Goal: Information Seeking & Learning: Learn about a topic

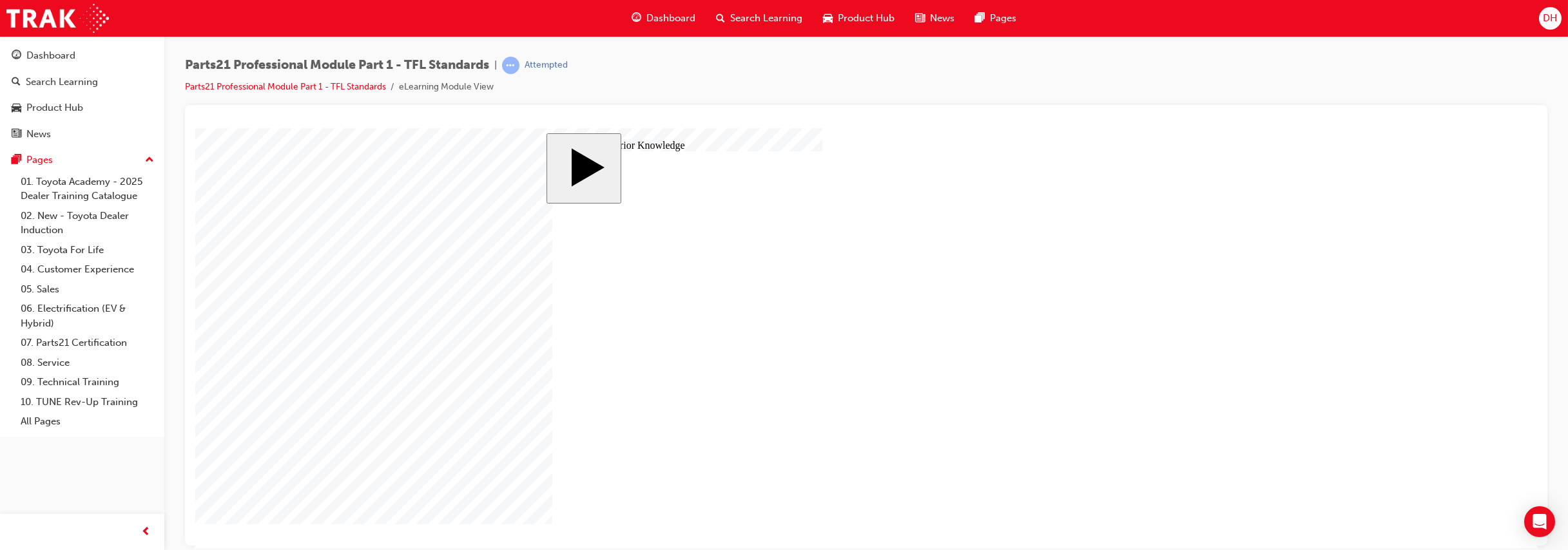
click at [1220, 465] on body "slide: Activate Prior Knowledge MENU Rectangle 6 HELP Rectangle 6 EXIT Rectangl…" at bounding box center [867, 338] width 1342 height 420
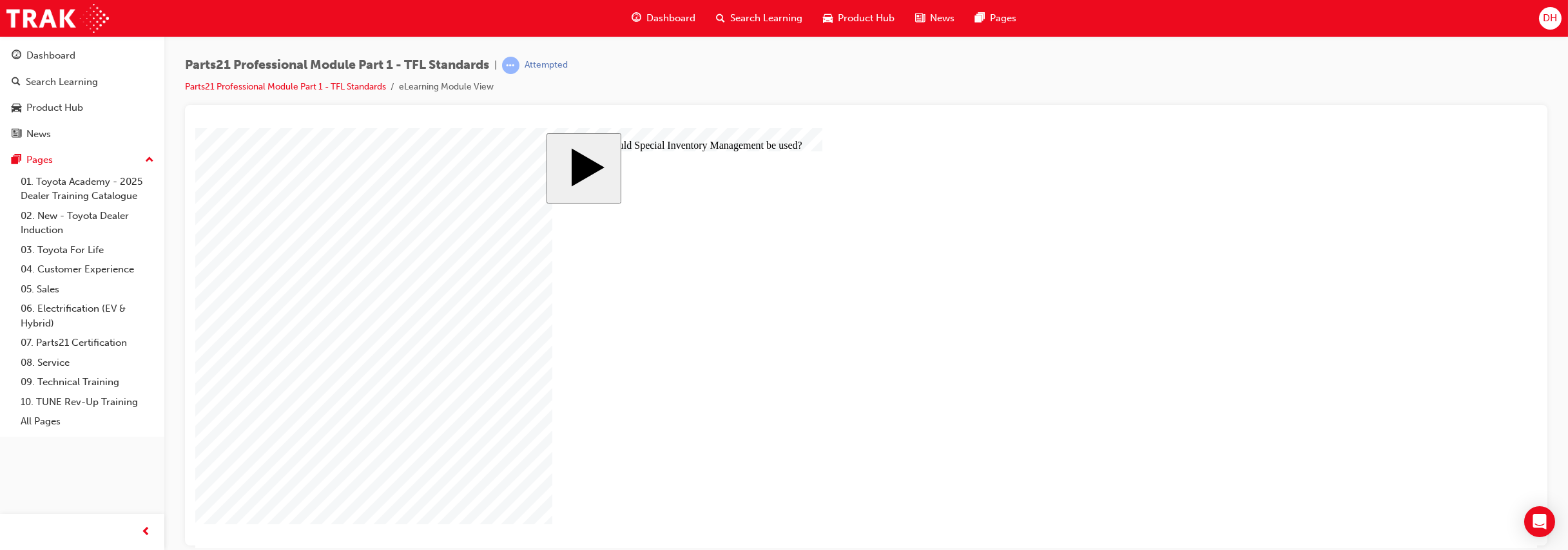
radio input "true"
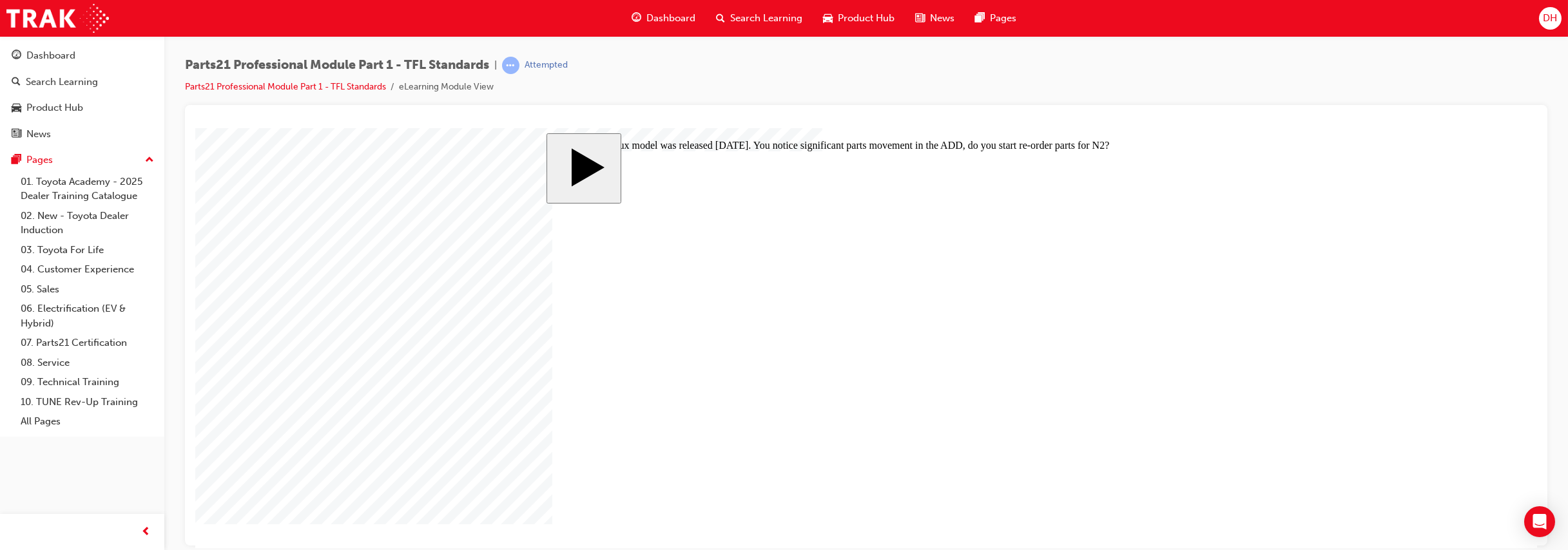
radio input "false"
radio input "true"
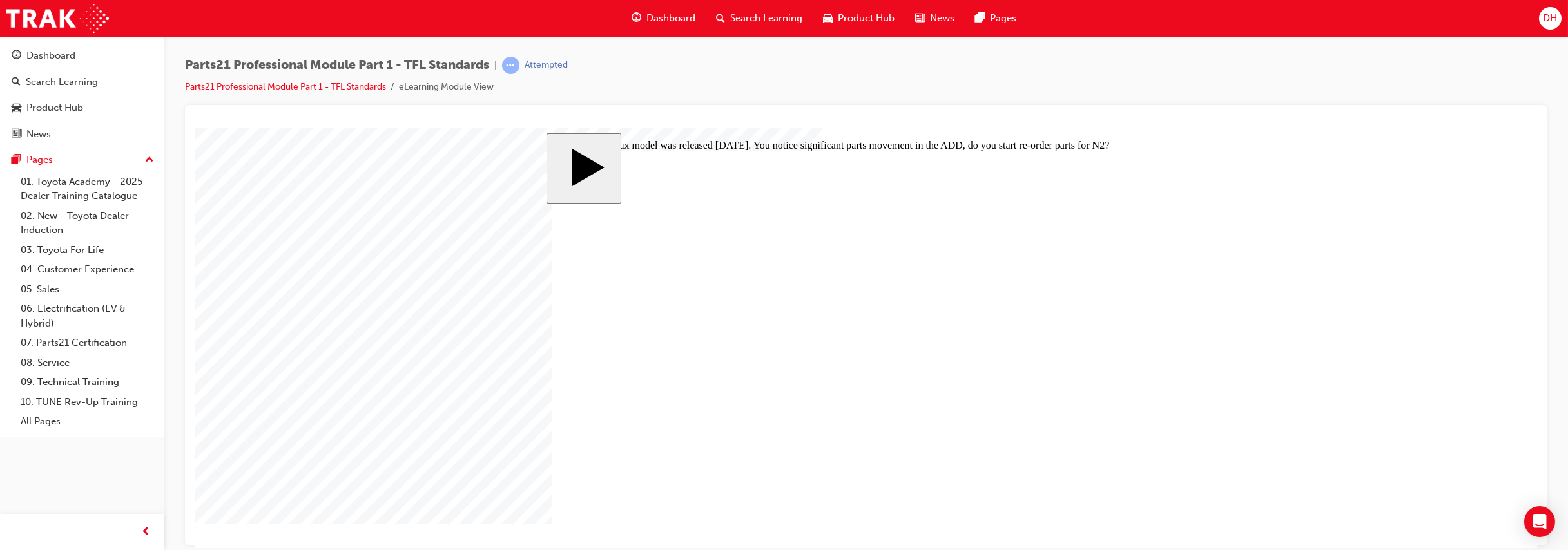
drag, startPoint x: 970, startPoint y: 377, endPoint x: 955, endPoint y: 371, distance: 16.2
drag, startPoint x: 962, startPoint y: 332, endPoint x: 945, endPoint y: 333, distance: 17.0
drag, startPoint x: 949, startPoint y: 297, endPoint x: 934, endPoint y: 297, distance: 15.0
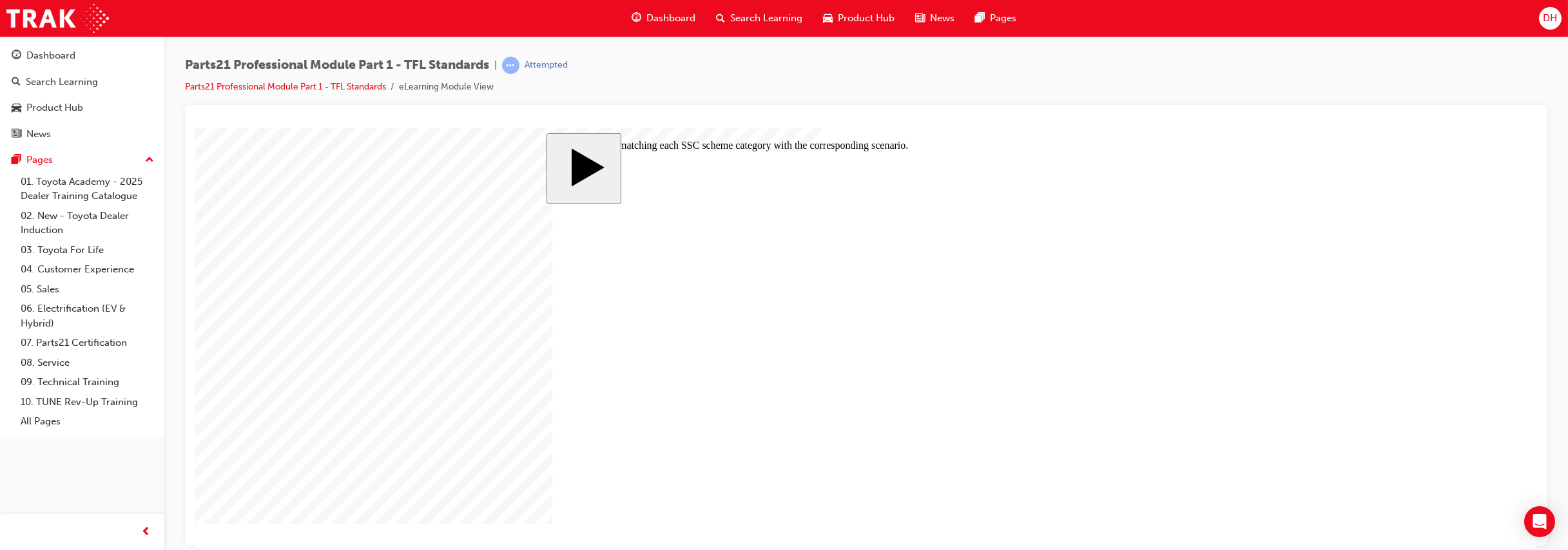
radio input "true"
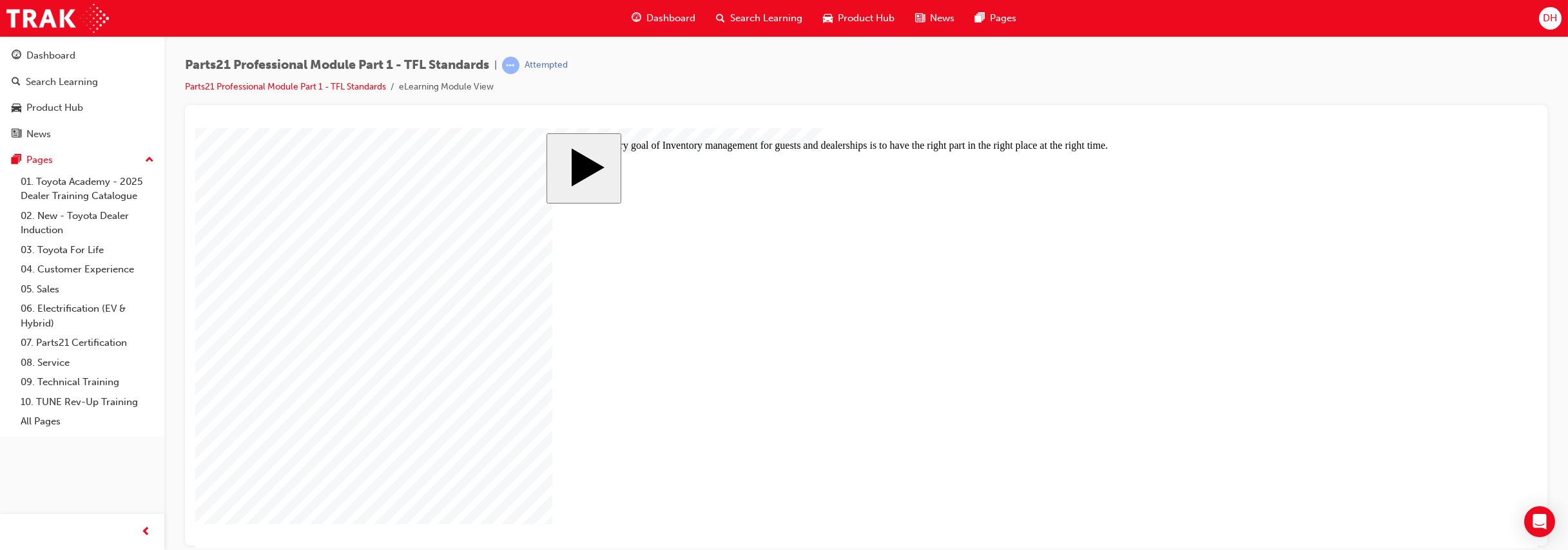
radio input "true"
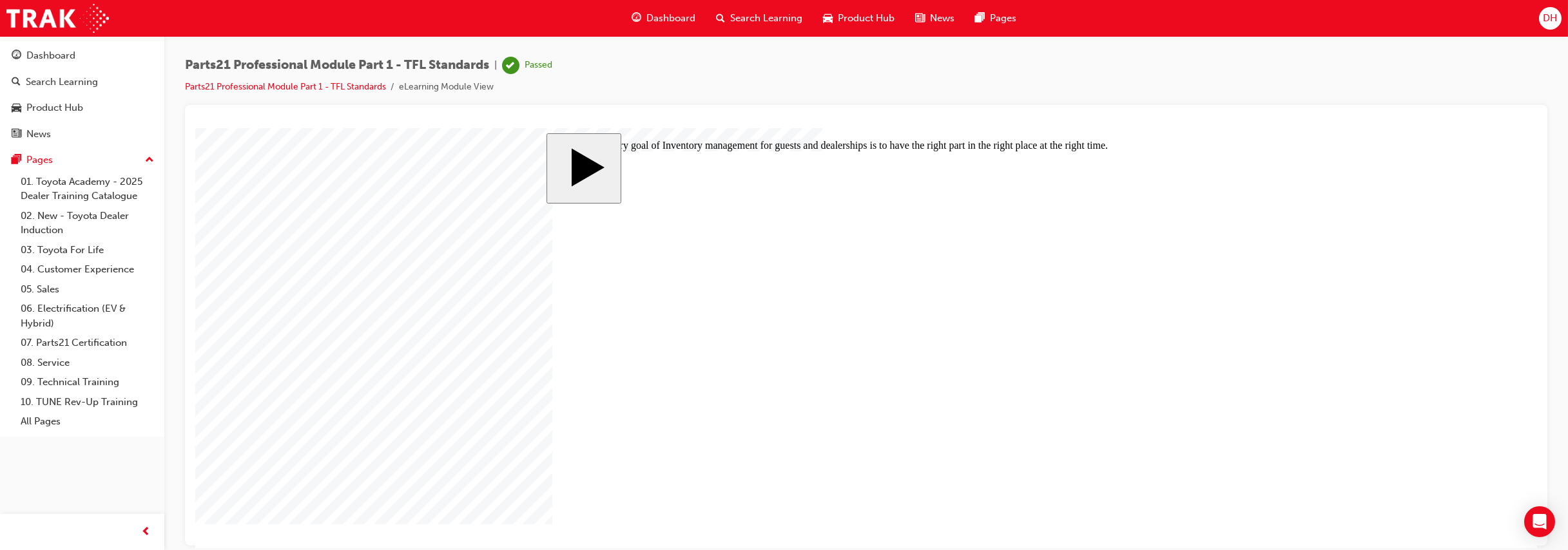
radio input "true"
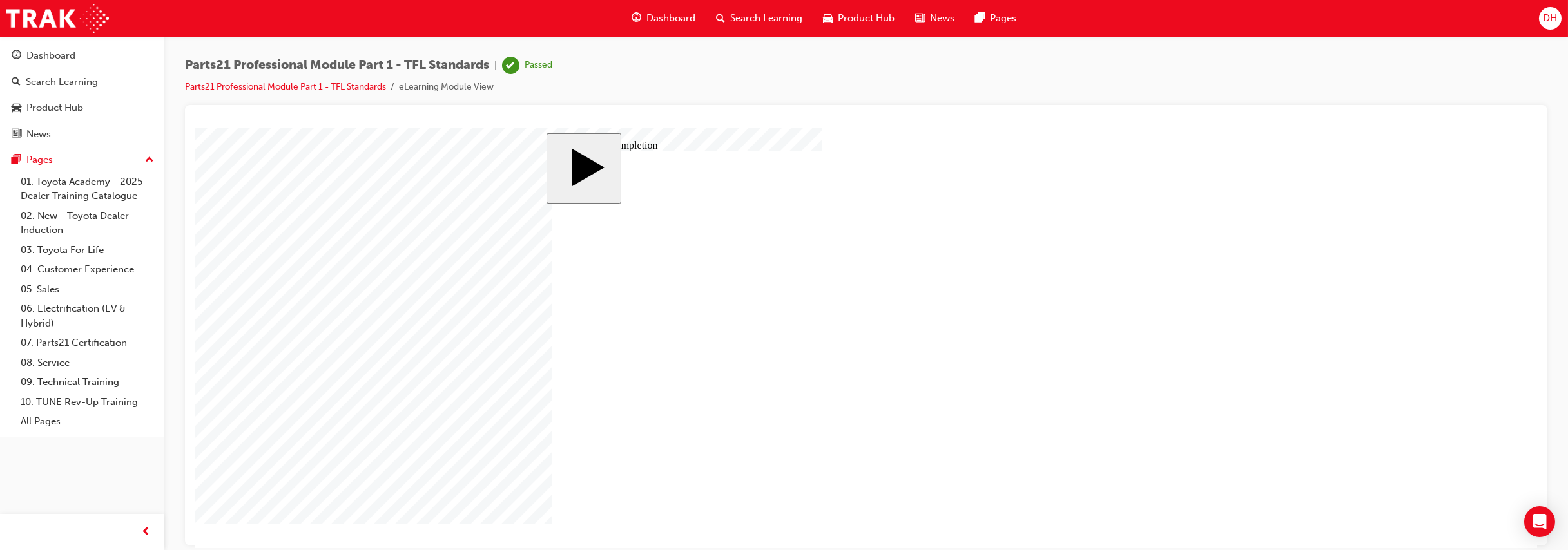
click at [435, 237] on body "slide: Course Completion Rectangle 1 MENU Rectangle 6 PARTS 21 Professional 1. …" at bounding box center [867, 338] width 1342 height 420
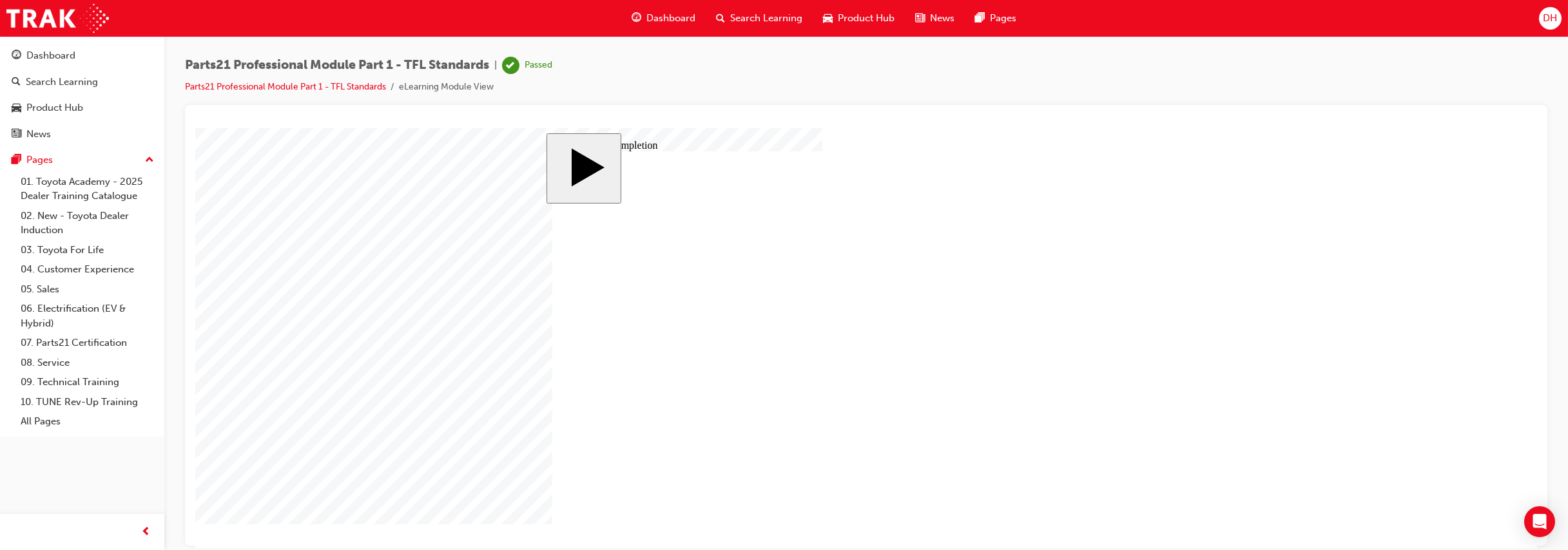
click at [107, 344] on link "07. Parts21 Certification" at bounding box center [87, 343] width 144 height 20
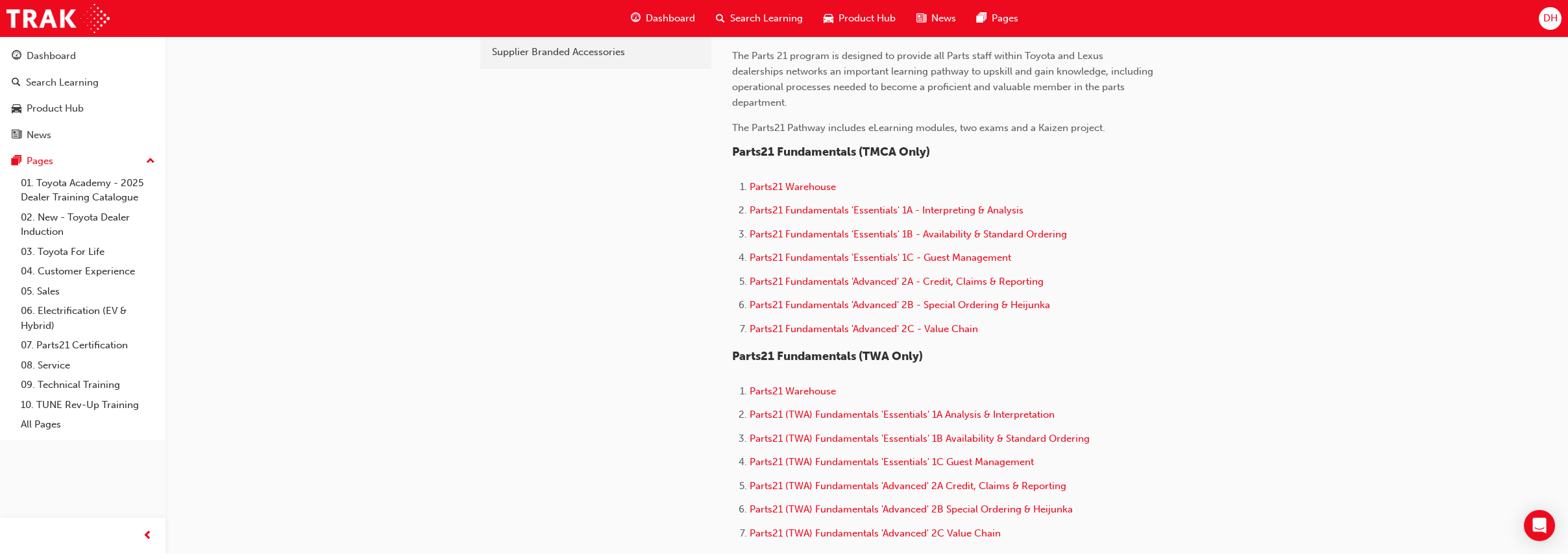
scroll to position [576, 0]
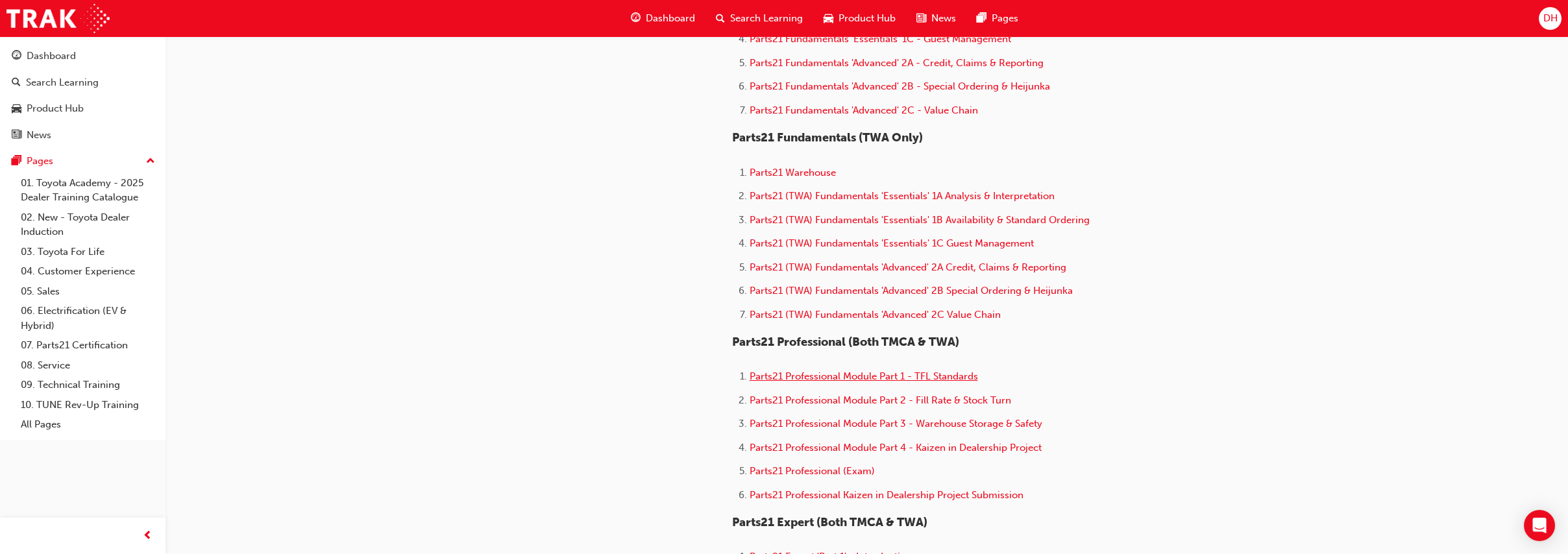
click at [893, 378] on span "Parts21 Professional Module Part 1 - TFL Standards" at bounding box center [863, 376] width 228 height 11
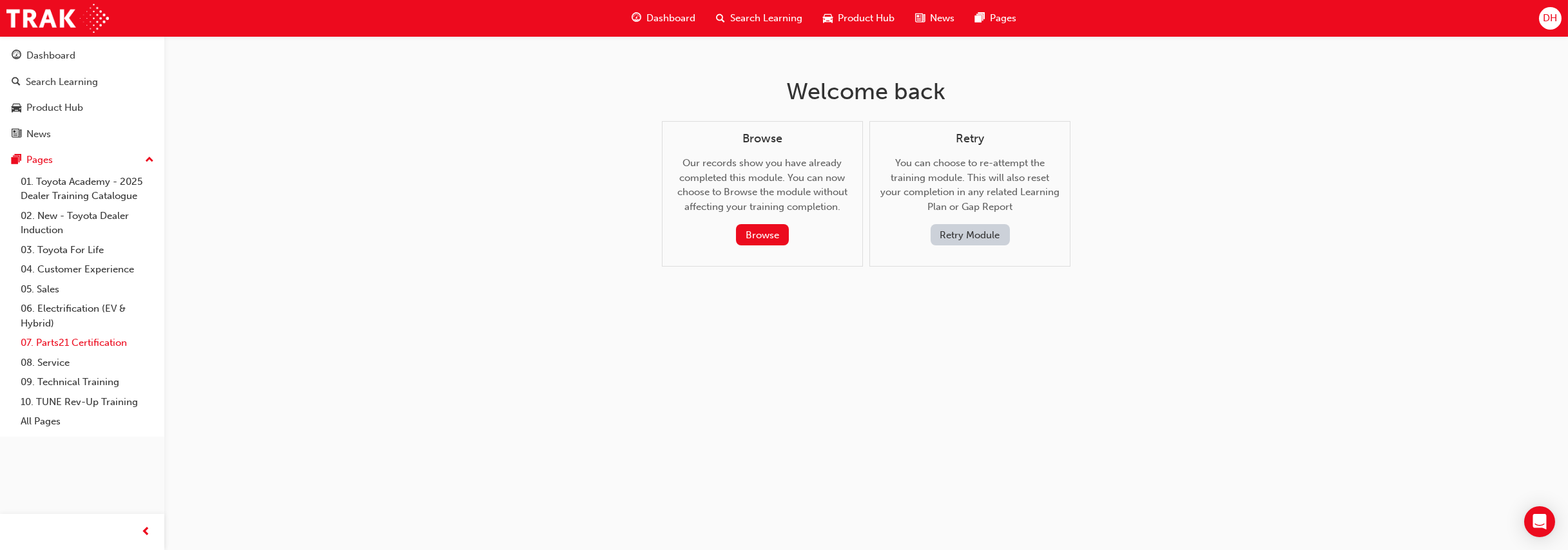
click at [79, 343] on link "07. Parts21 Certification" at bounding box center [87, 343] width 144 height 20
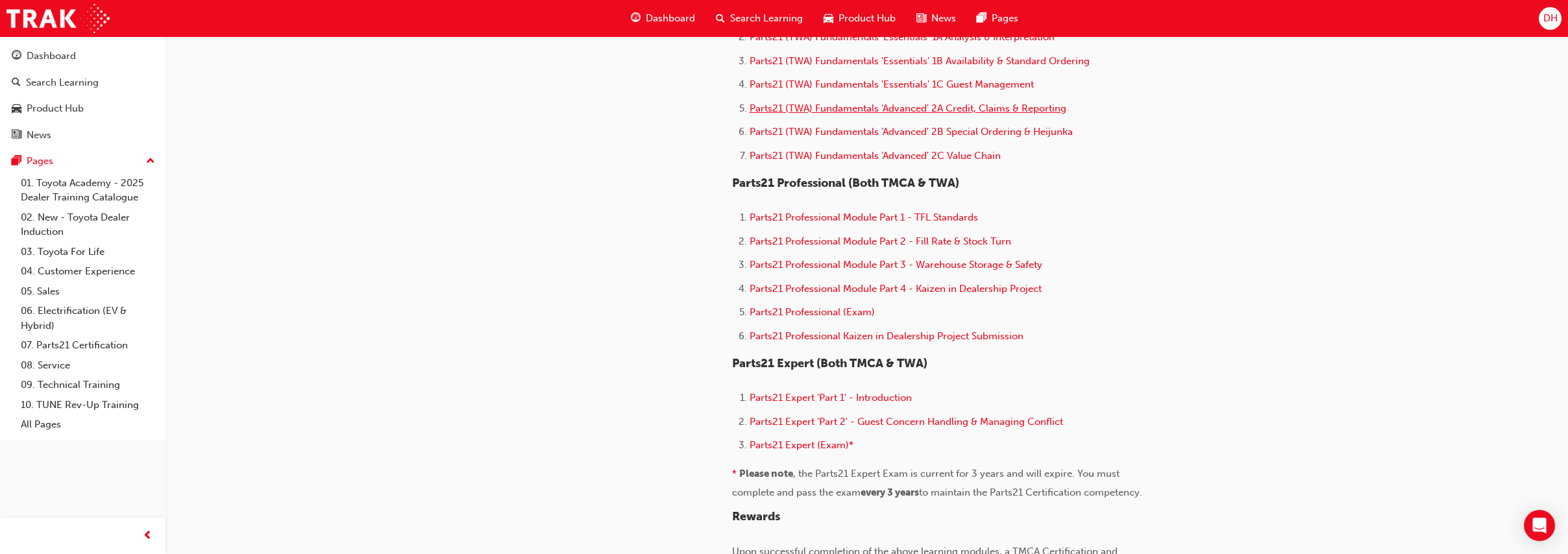
scroll to position [739, 0]
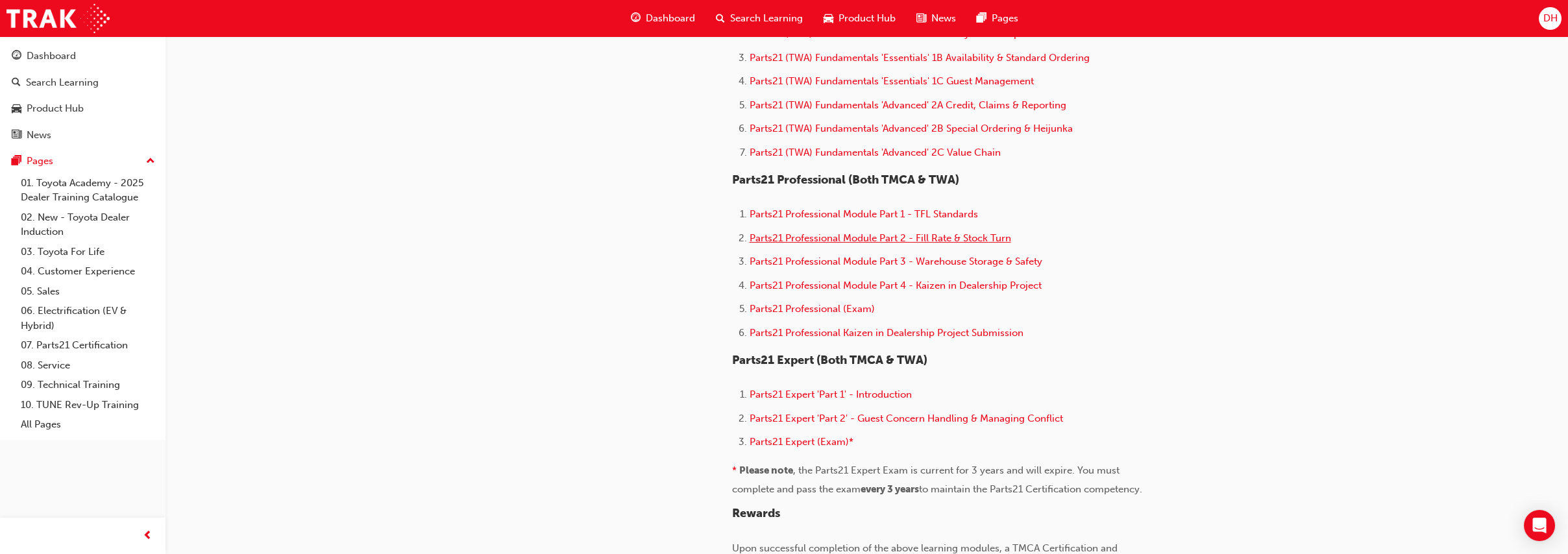
click at [840, 240] on span "Parts21 Professional Module Part 2 - Fill Rate & Stock Turn" at bounding box center [879, 238] width 261 height 11
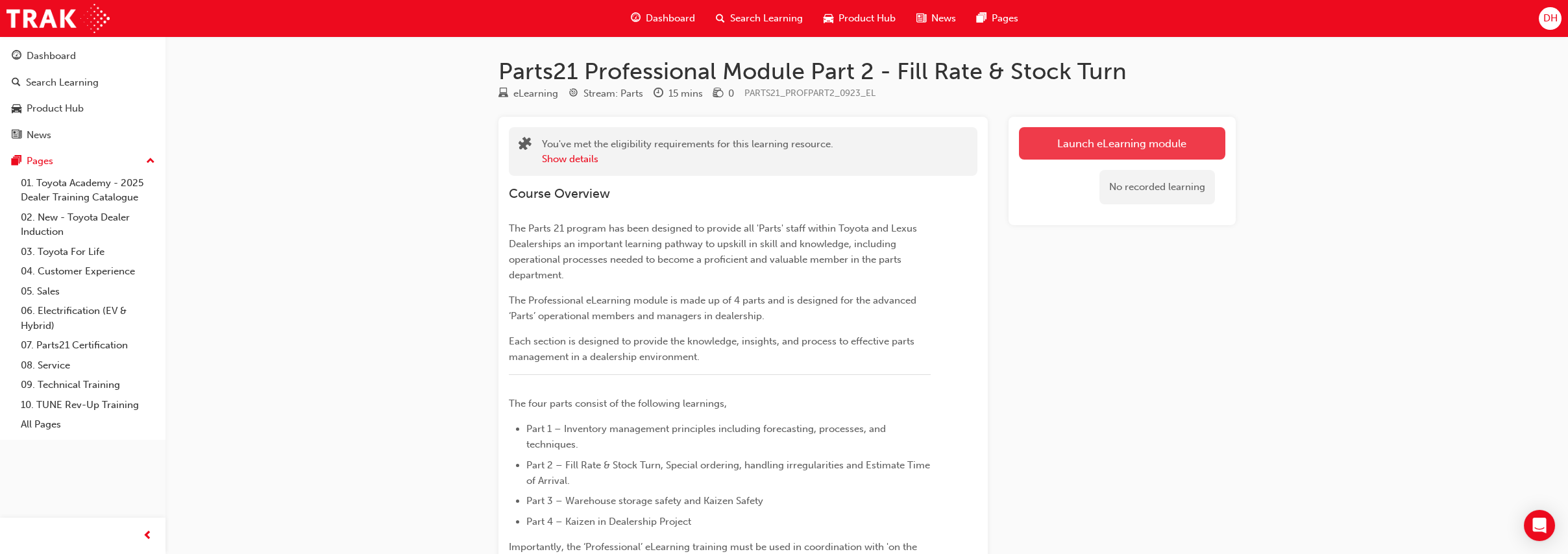
click at [1093, 143] on link "Launch eLearning module" at bounding box center [1121, 143] width 206 height 32
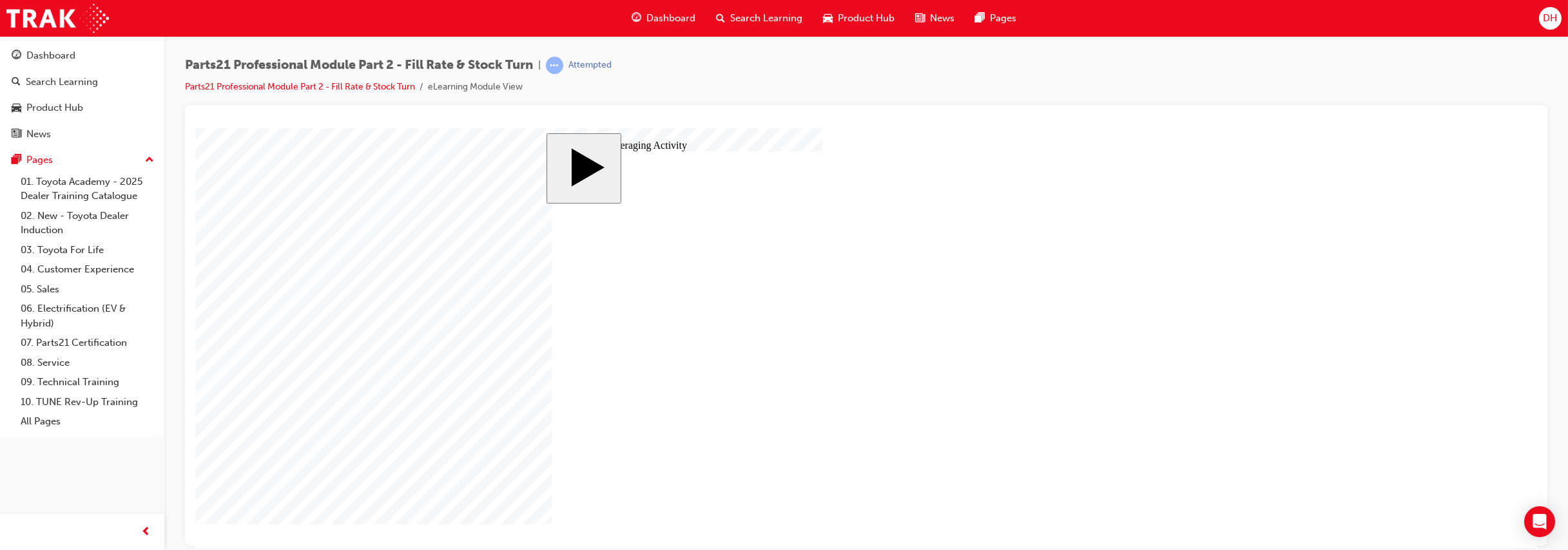
checkbox input "true"
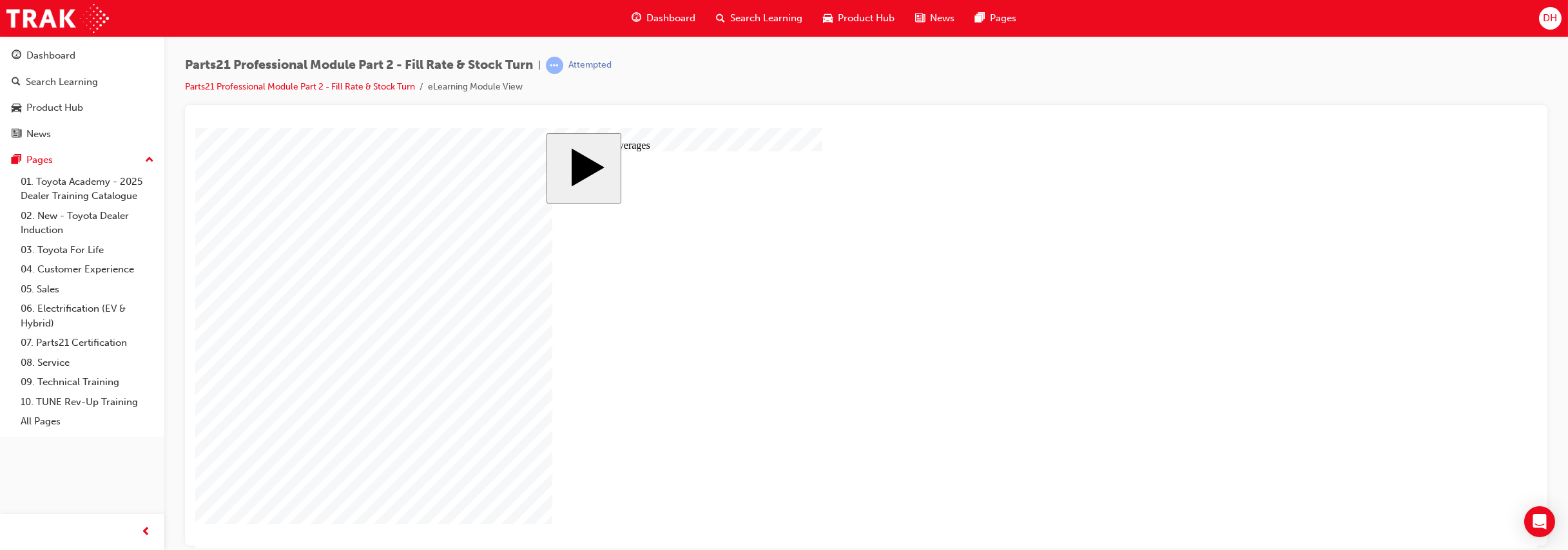
checkbox input "true"
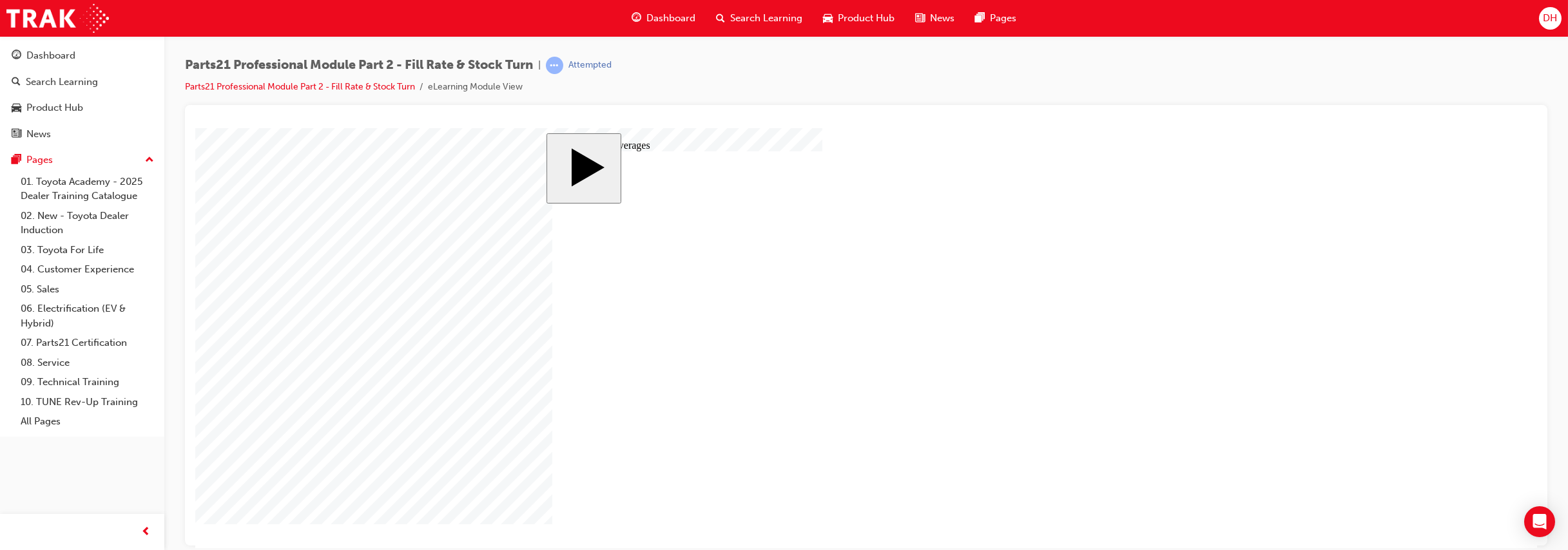
checkbox input "true"
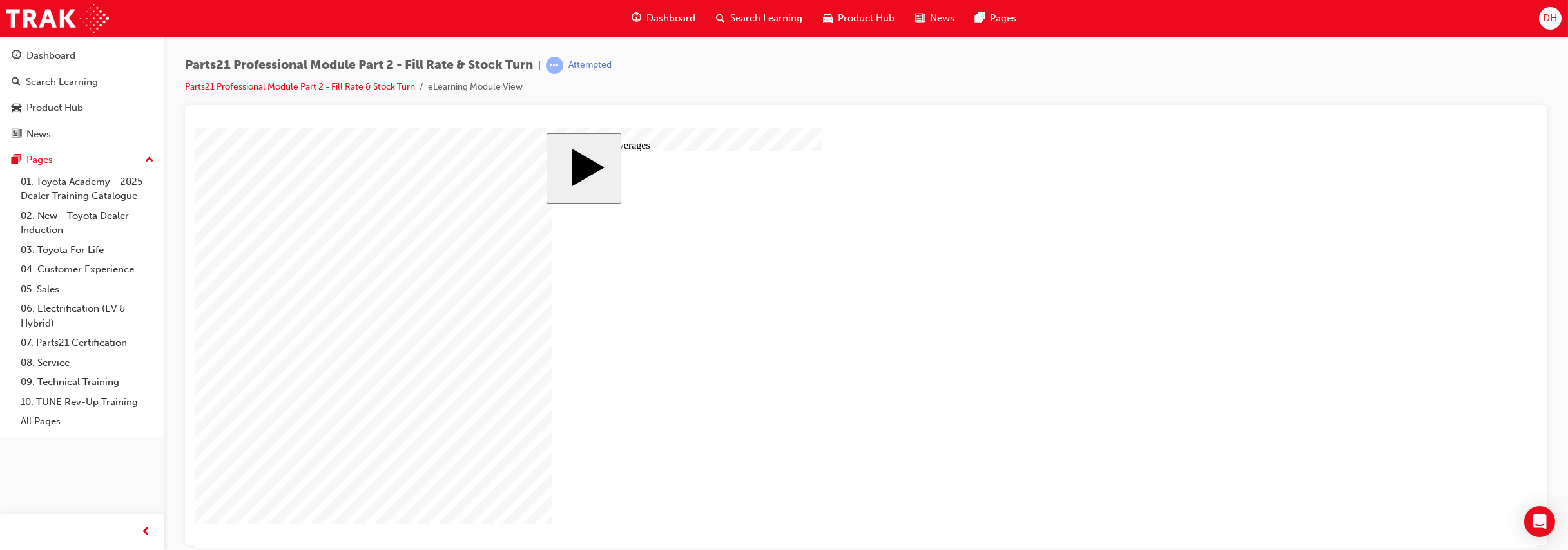
checkbox input "true"
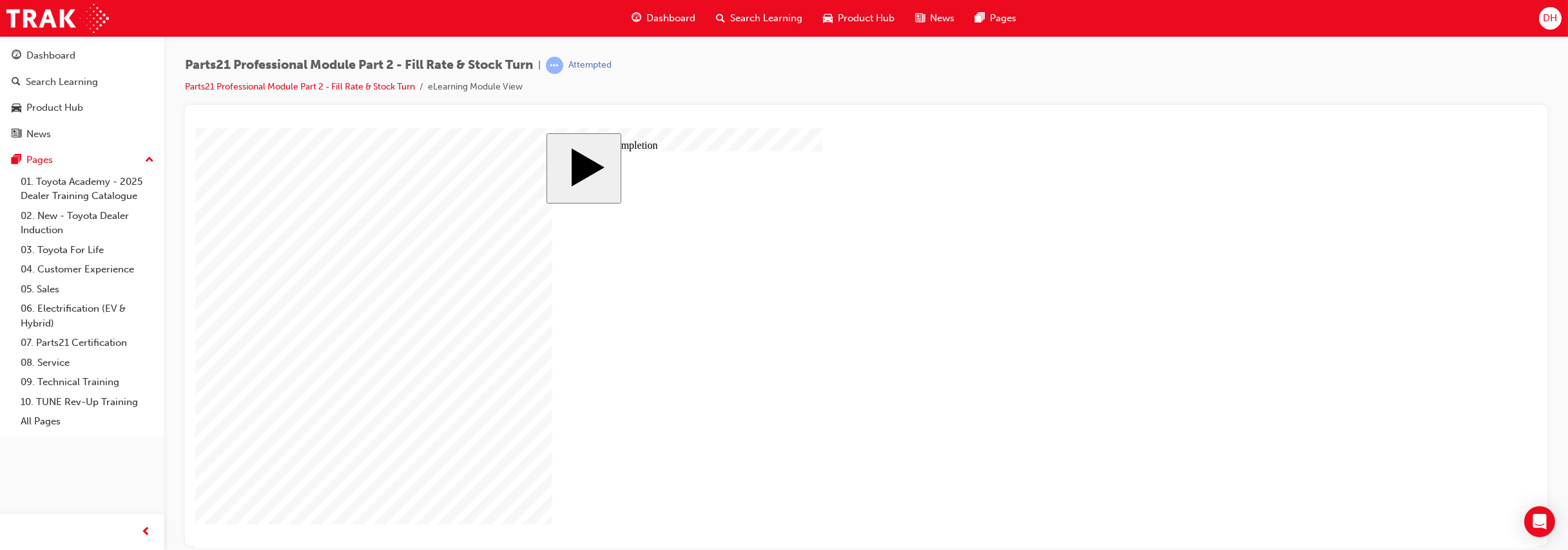
checkbox input "true"
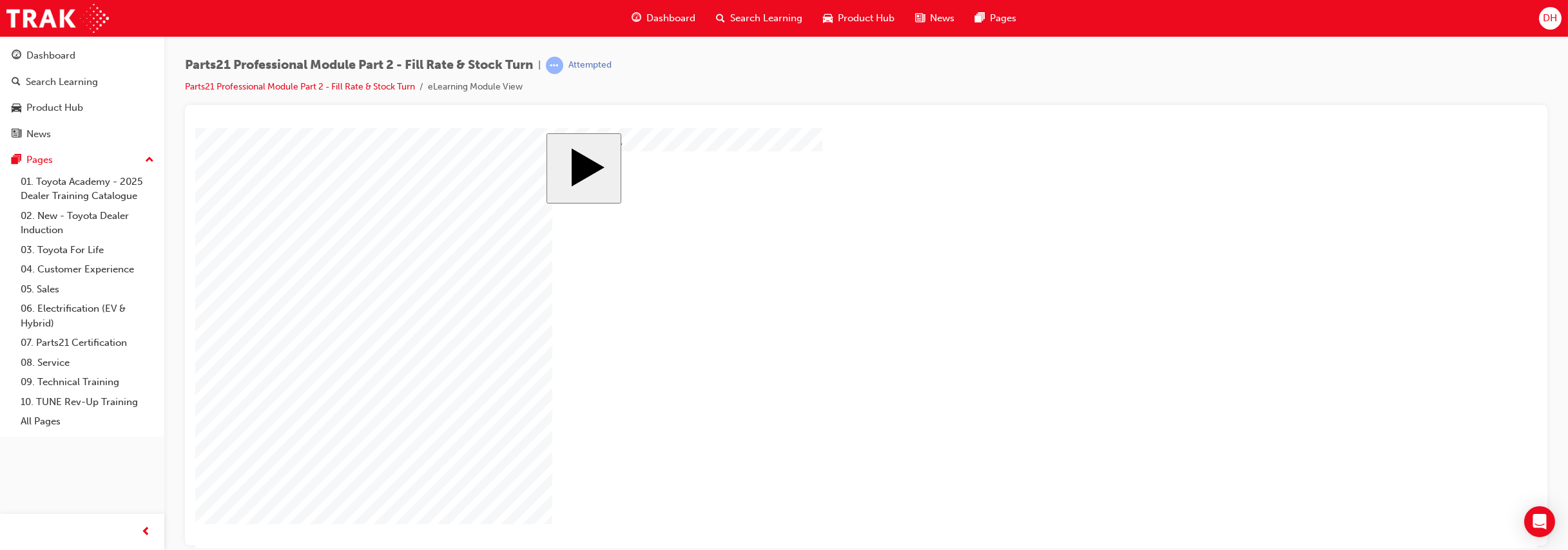
checkbox input "true"
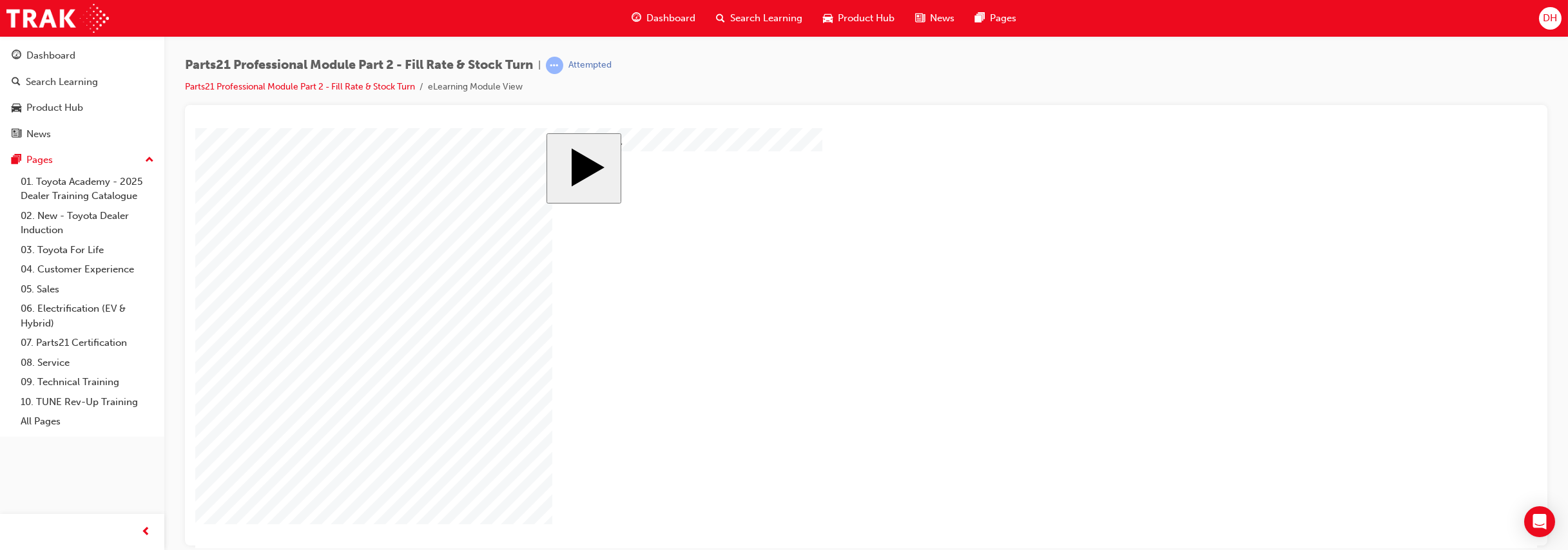
checkbox input "true"
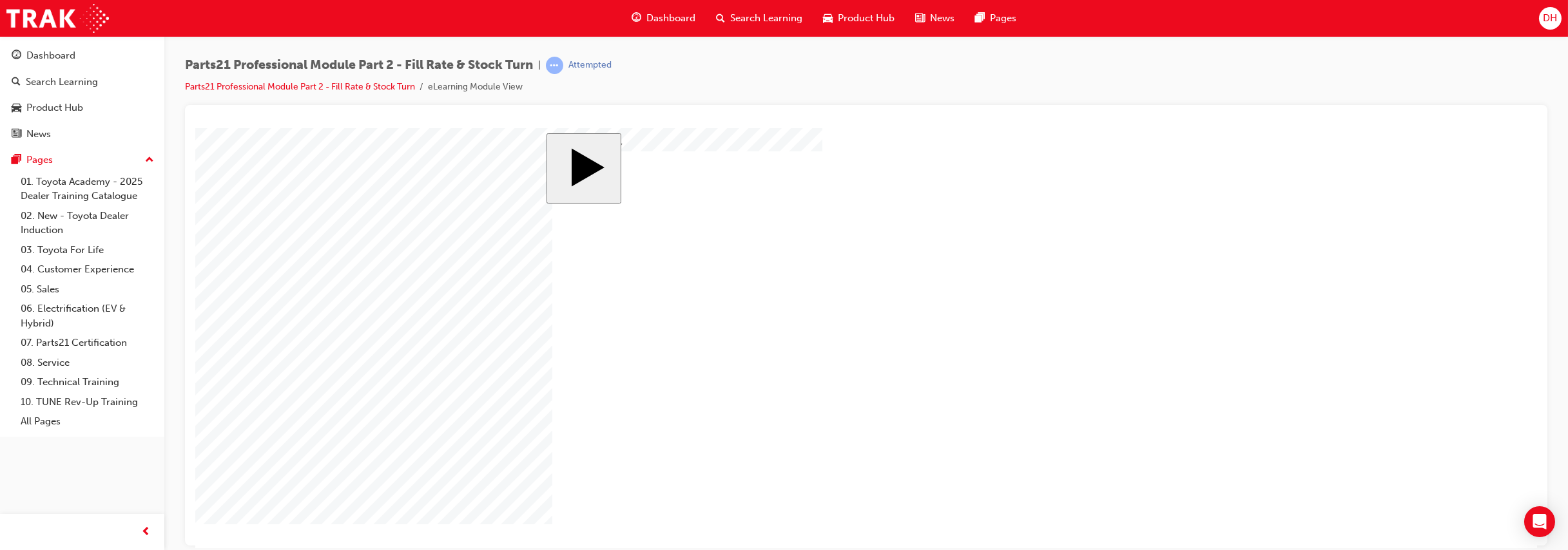
checkbox input "false"
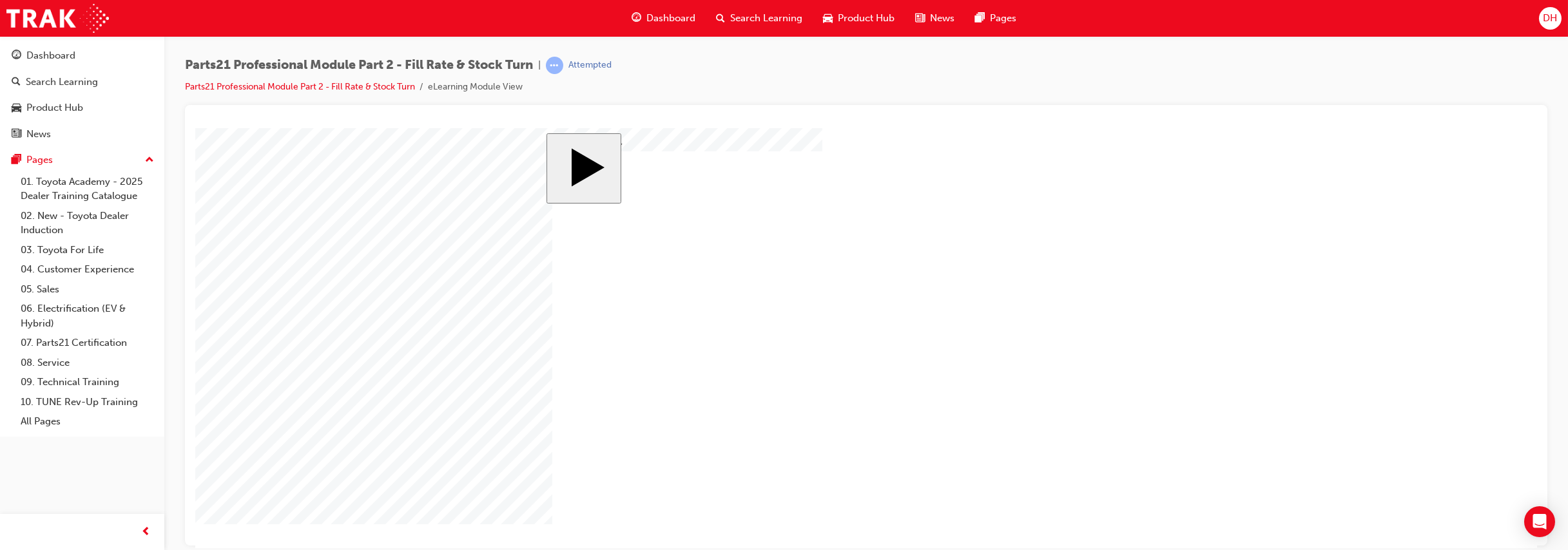
checkbox input "false"
checkbox input "true"
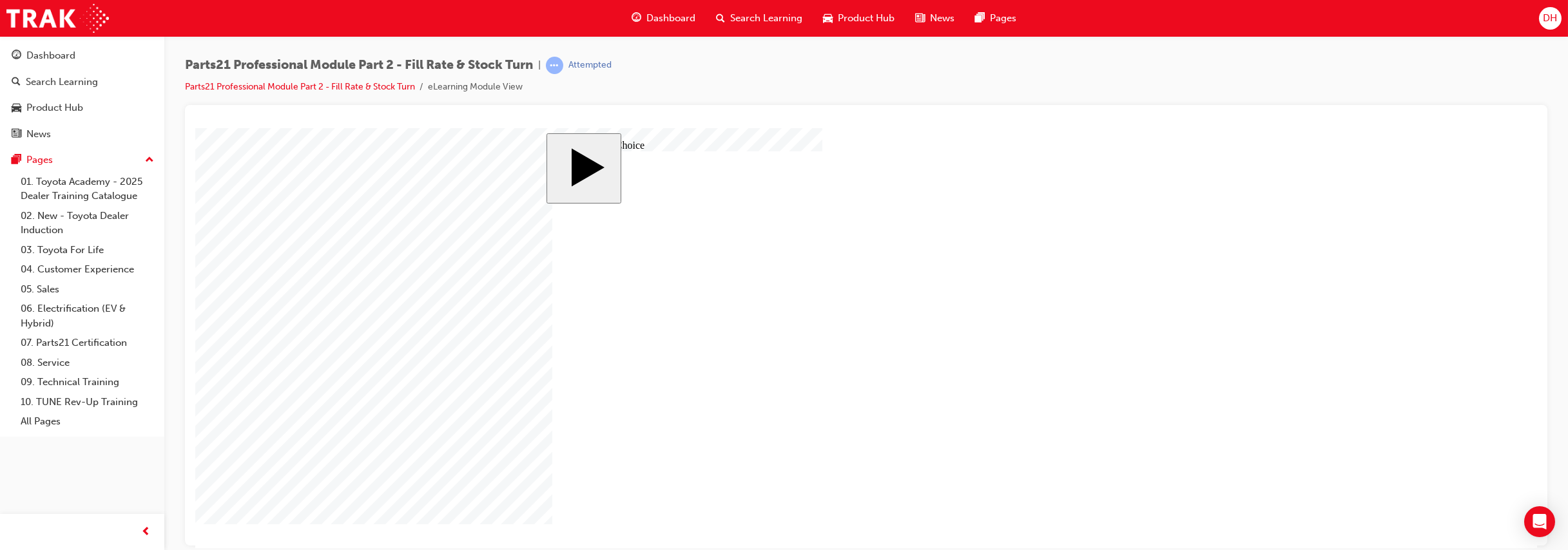
radio input "true"
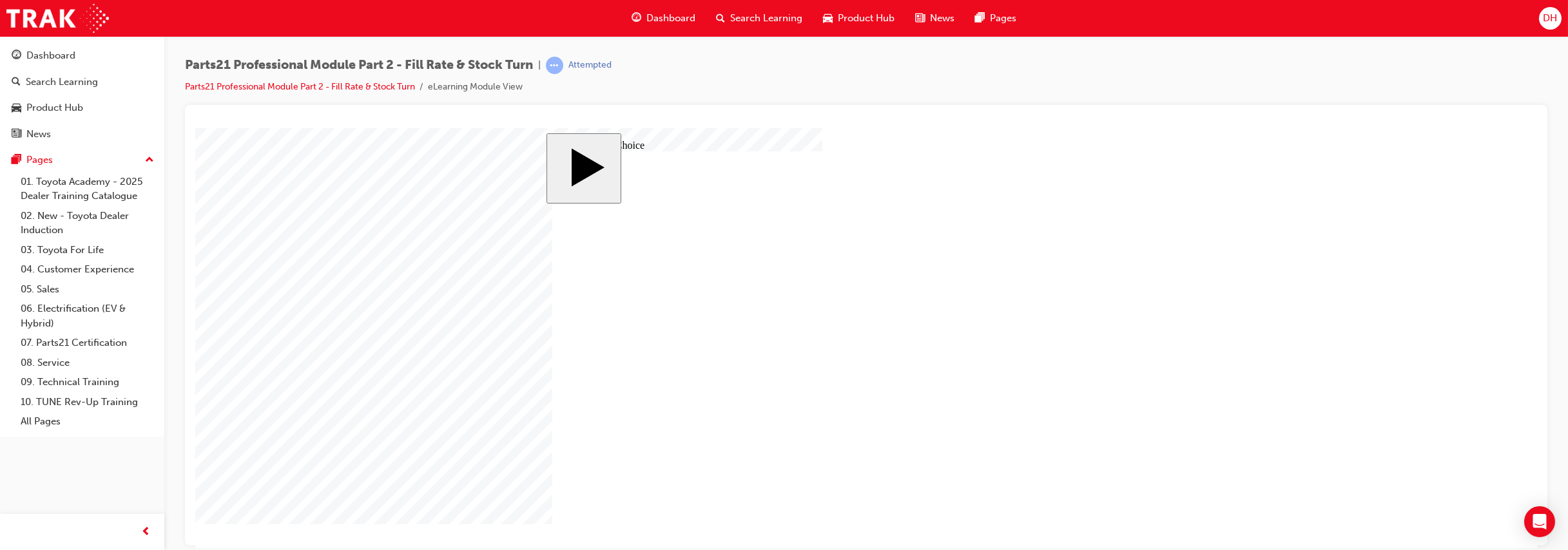
radio input "true"
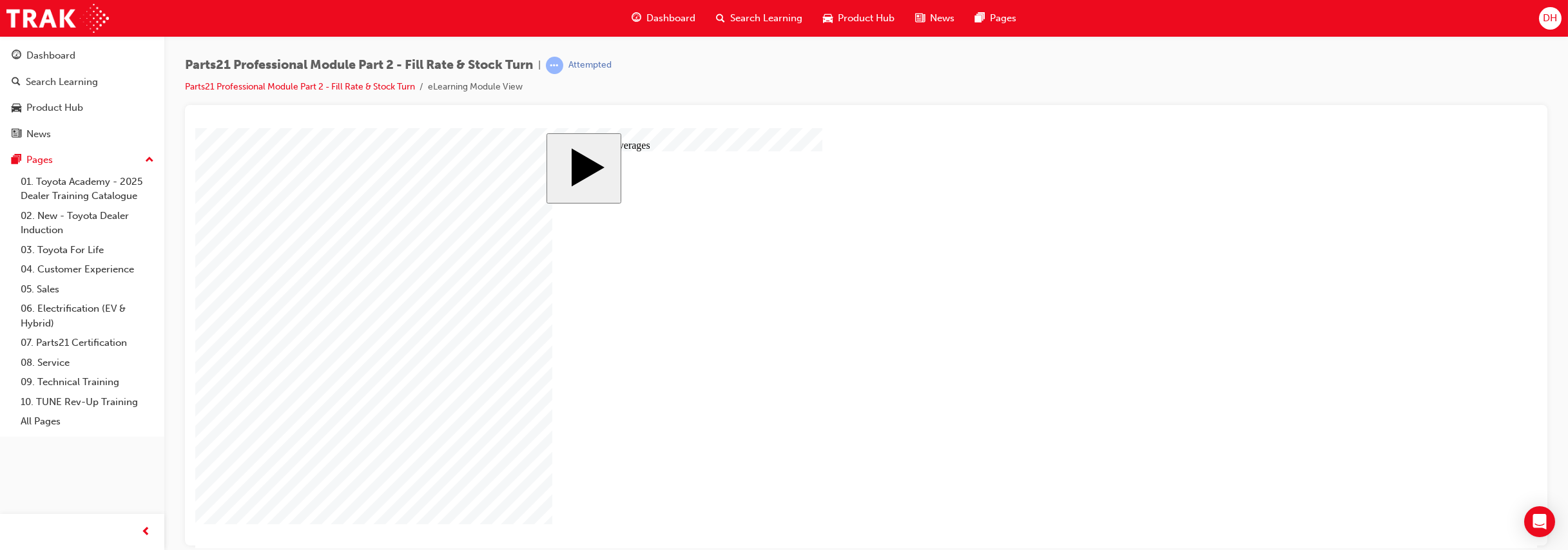
checkbox input "true"
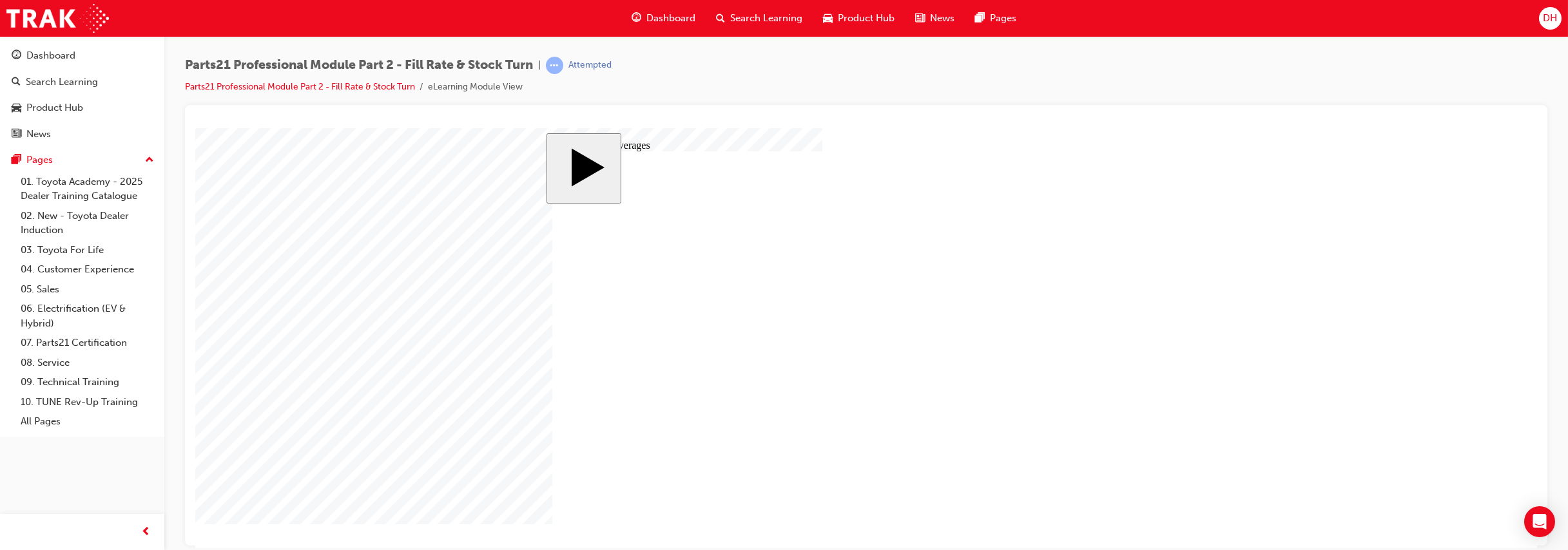
checkbox input "true"
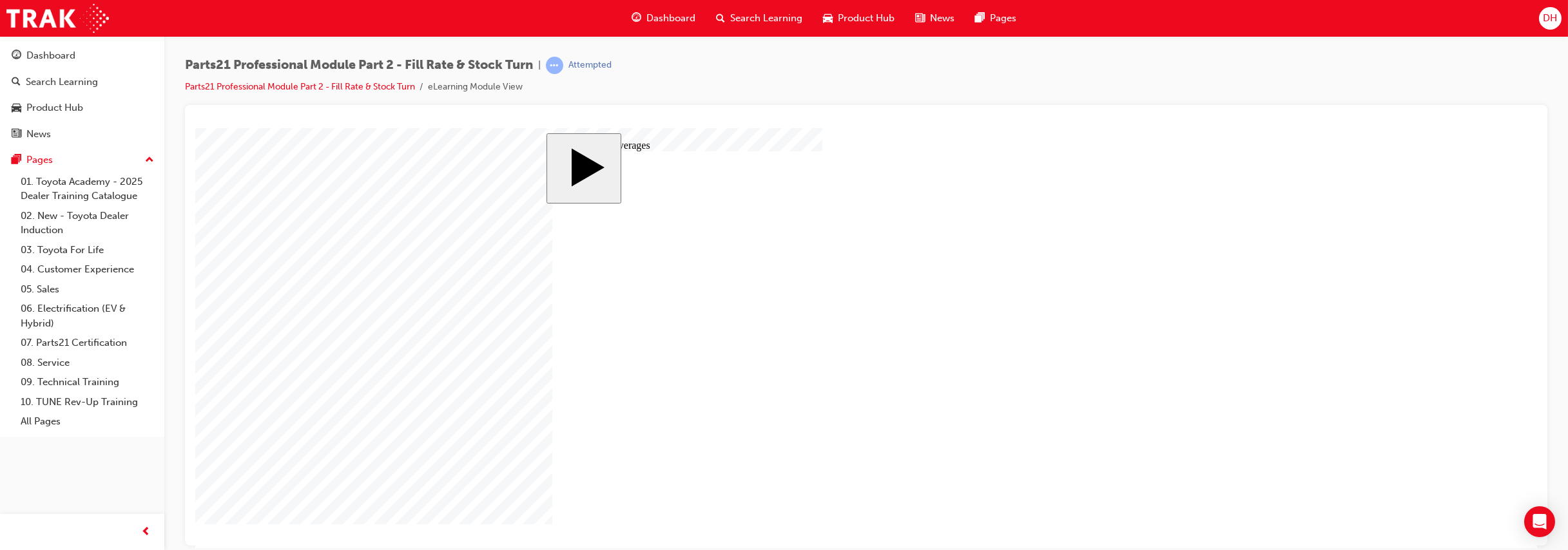
checkbox input "true"
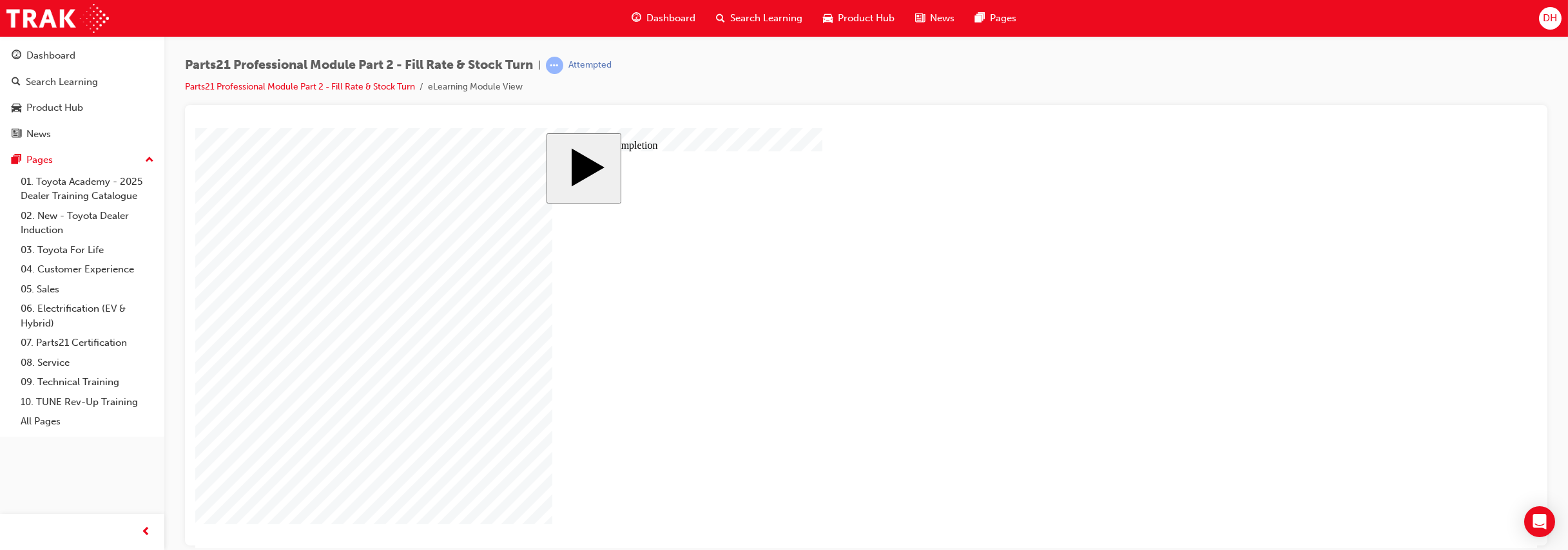
radio input "true"
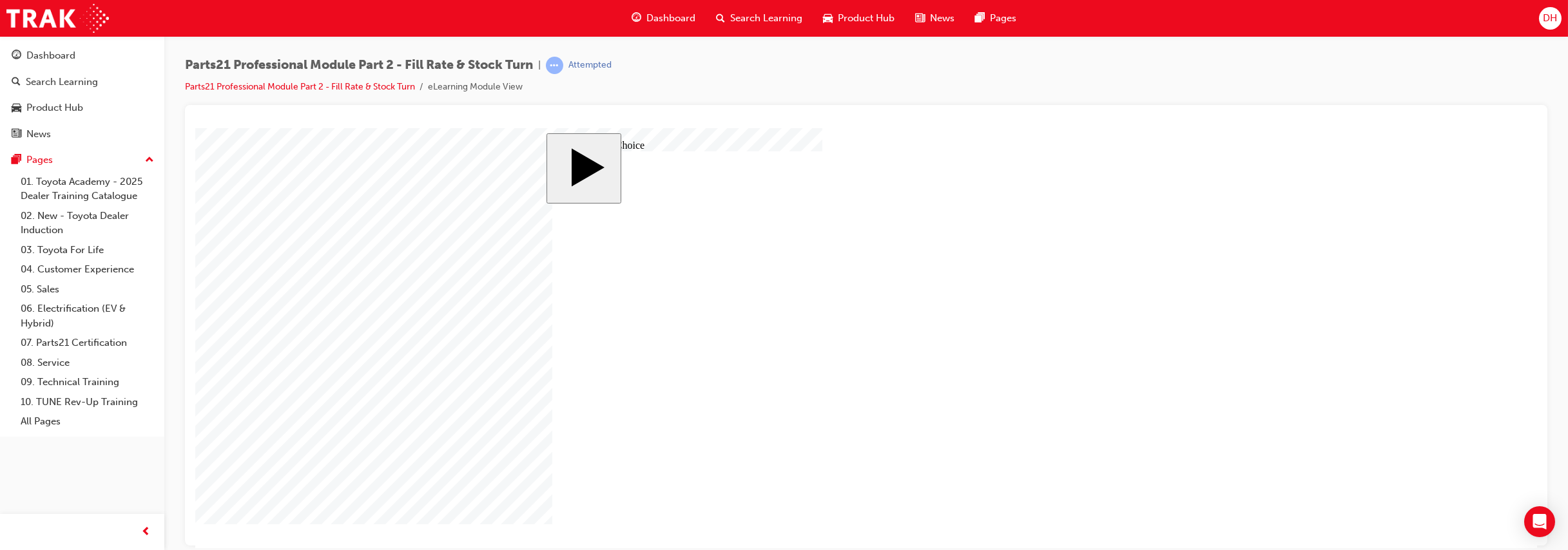
radio input "true"
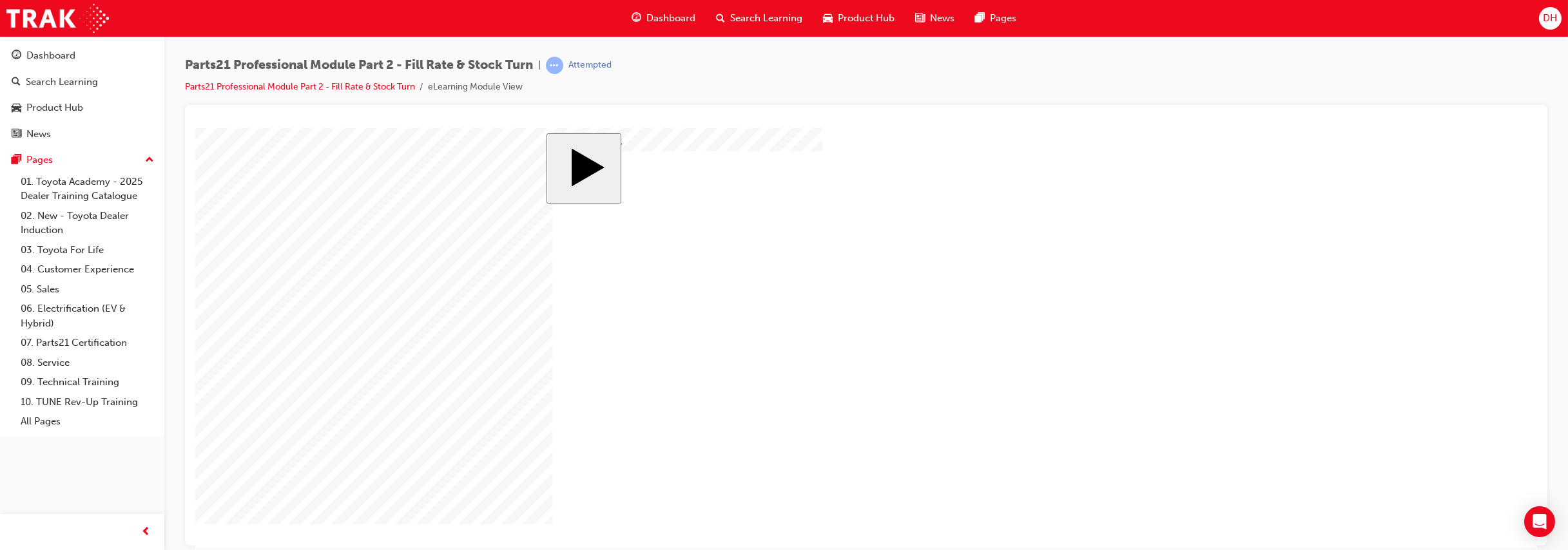
drag, startPoint x: 683, startPoint y: 462, endPoint x: 691, endPoint y: 466, distance: 8.9
drag, startPoint x: 954, startPoint y: 459, endPoint x: 775, endPoint y: 412, distance: 185.1
drag, startPoint x: 791, startPoint y: 450, endPoint x: 959, endPoint y: 403, distance: 174.5
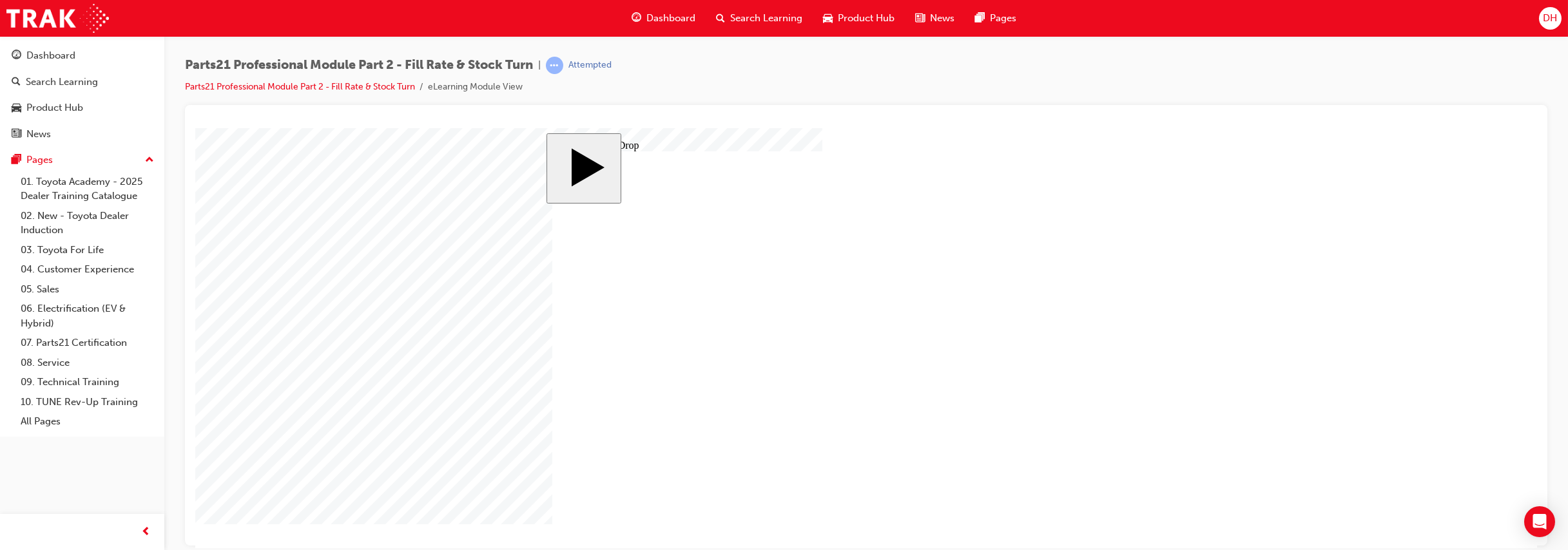
drag, startPoint x: 607, startPoint y: 258, endPoint x: 930, endPoint y: 262, distance: 323.0
drag, startPoint x: 792, startPoint y: 327, endPoint x: 997, endPoint y: 270, distance: 212.8
drag, startPoint x: 698, startPoint y: 263, endPoint x: 1112, endPoint y: 270, distance: 414.1
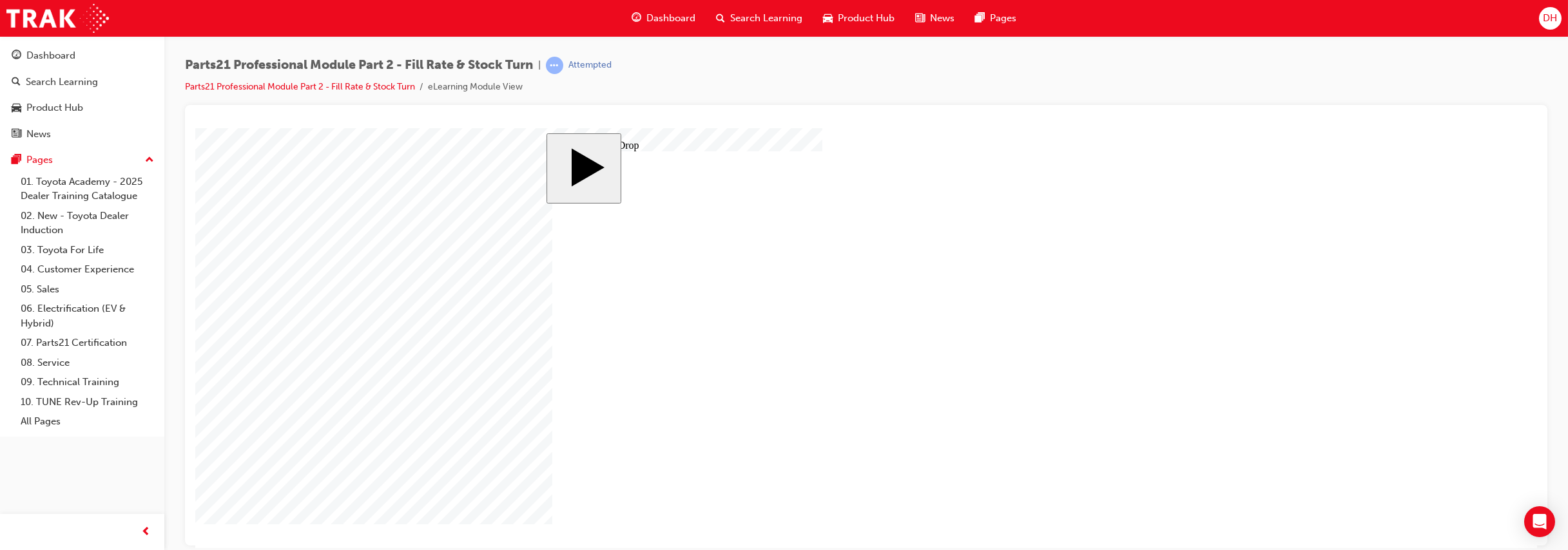
drag, startPoint x: 599, startPoint y: 415, endPoint x: 890, endPoint y: 332, distance: 302.6
drag, startPoint x: 601, startPoint y: 334, endPoint x: 1012, endPoint y: 338, distance: 411.0
drag, startPoint x: 698, startPoint y: 426, endPoint x: 733, endPoint y: 310, distance: 121.2
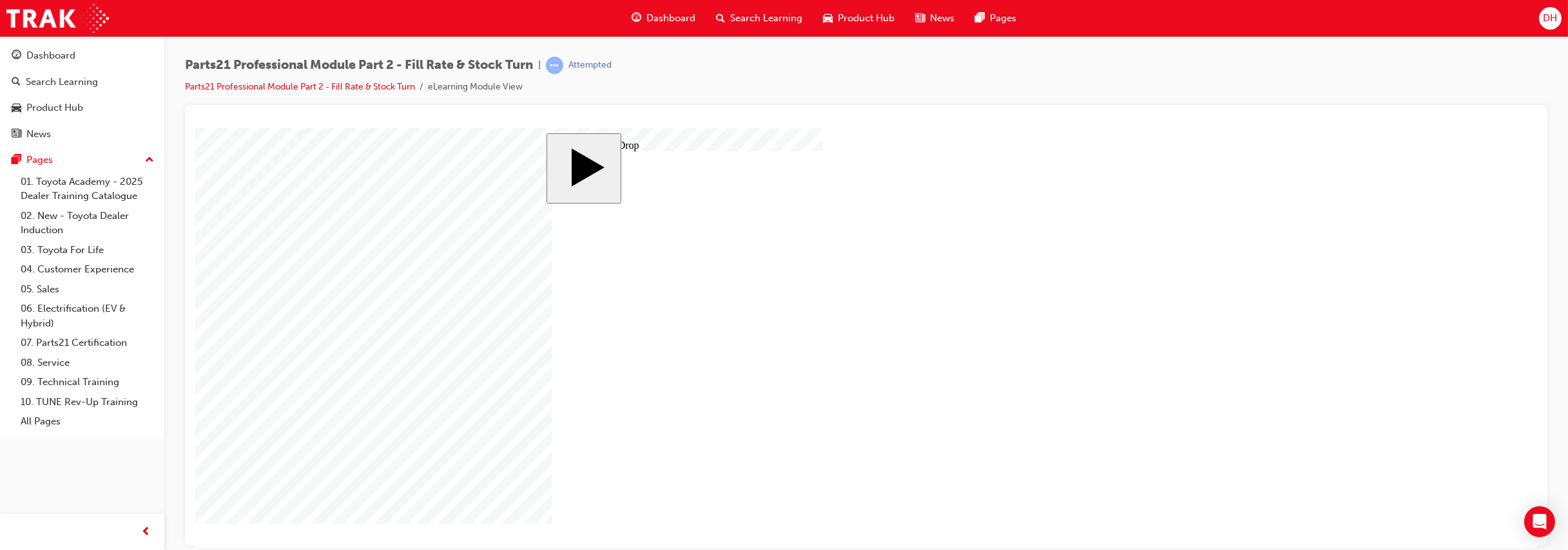
drag, startPoint x: 794, startPoint y: 251, endPoint x: 1124, endPoint y: 335, distance: 340.5
drag, startPoint x: 693, startPoint y: 324, endPoint x: 893, endPoint y: 401, distance: 214.3
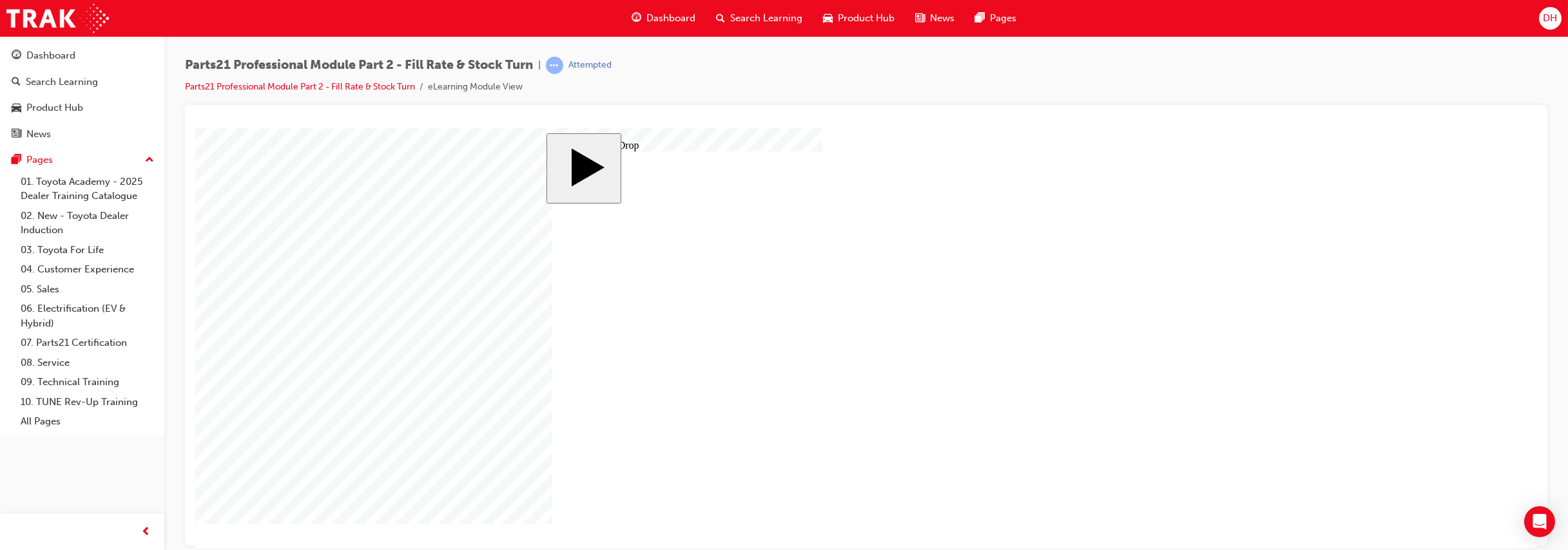
click at [1386, 235] on body "slide: Welcome MENU Rectangle 6 HELP Rectangle 6 EXIT Rectangle 6 Tips for Hand…" at bounding box center [867, 338] width 1342 height 420
